Goal: Task Accomplishment & Management: Use online tool/utility

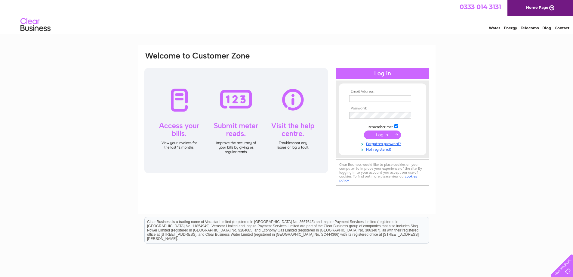
type input "[EMAIL_ADDRESS][DOMAIN_NAME]"
click at [385, 135] on input "submit" at bounding box center [382, 134] width 37 height 8
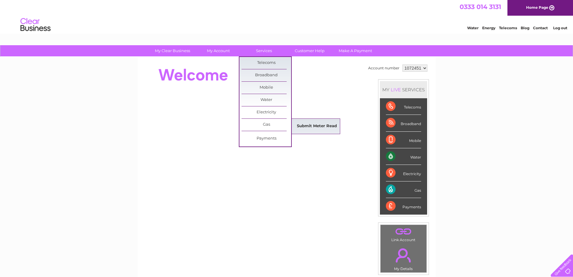
click at [309, 126] on link "Submit Meter Read" at bounding box center [317, 126] width 50 height 12
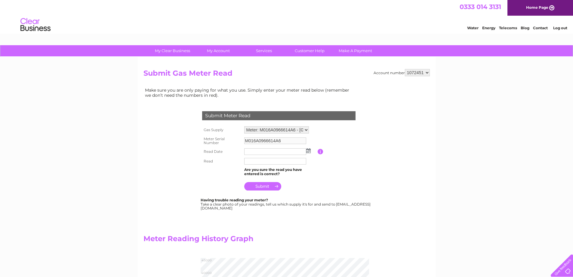
click at [308, 151] on img at bounding box center [308, 150] width 5 height 5
click at [250, 160] on span "Prev" at bounding box center [249, 160] width 5 height 5
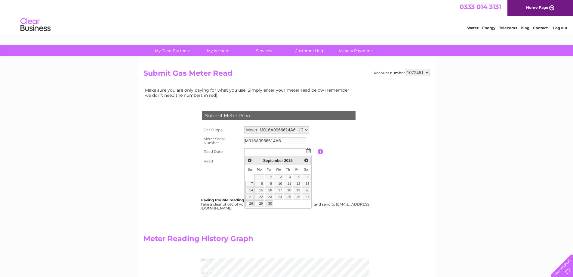
click at [269, 202] on link "30" at bounding box center [269, 203] width 8 height 6
type input "2025/09/30"
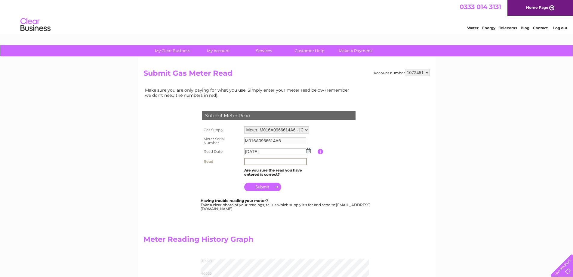
click at [269, 163] on input "text" at bounding box center [275, 161] width 63 height 7
type input "42776"
click at [262, 186] on input "submit" at bounding box center [262, 186] width 37 height 8
